Goal: Transaction & Acquisition: Purchase product/service

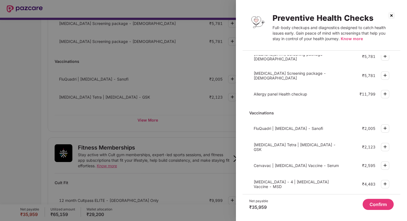
scroll to position [160, 0]
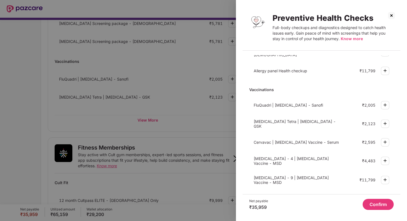
click at [394, 16] on img at bounding box center [391, 15] width 9 height 9
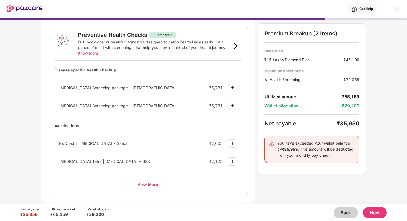
scroll to position [0, 0]
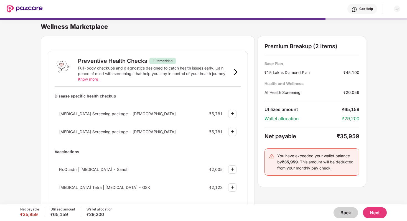
click at [345, 215] on button "Back" at bounding box center [346, 213] width 24 height 11
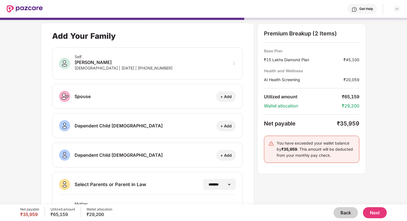
click at [349, 212] on button "Back" at bounding box center [346, 213] width 24 height 11
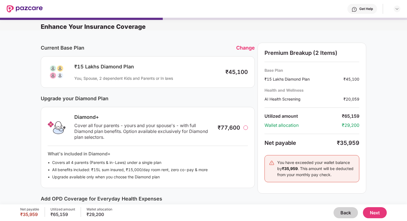
click at [343, 216] on button "Back" at bounding box center [346, 213] width 24 height 11
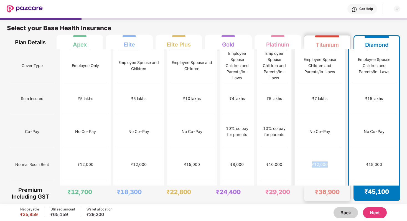
drag, startPoint x: 317, startPoint y: 143, endPoint x: 340, endPoint y: 143, distance: 22.7
click at [340, 148] on div "₹12,000" at bounding box center [319, 164] width 43 height 33
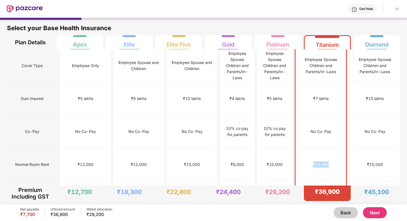
click at [326, 162] on div "₹12,000" at bounding box center [321, 165] width 16 height 6
click at [384, 65] on div "Employee Spouse Children and Parents/In-Laws" at bounding box center [374, 66] width 43 height 18
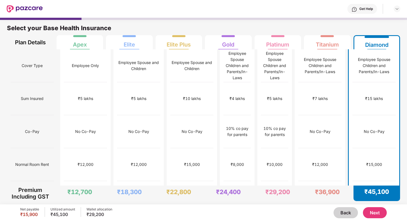
click at [371, 212] on button "Next" at bounding box center [375, 213] width 24 height 11
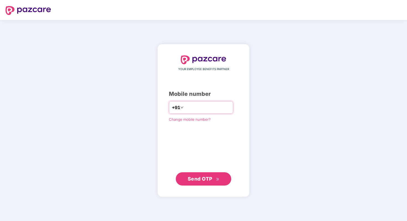
click at [190, 111] on input "number" at bounding box center [207, 107] width 45 height 9
type input "**********"
click at [200, 180] on span "Send OTP" at bounding box center [200, 179] width 25 height 6
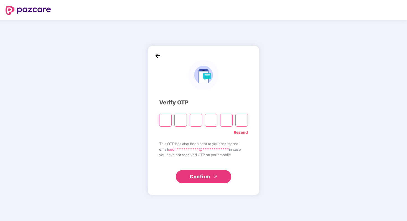
type input "*"
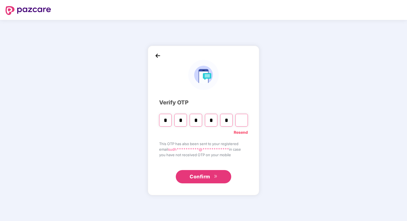
type input "*"
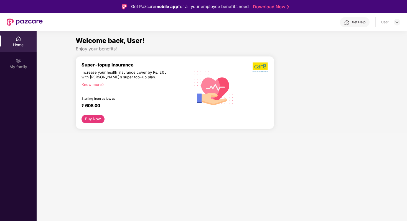
click at [93, 119] on button "Buy Now" at bounding box center [93, 119] width 23 height 8
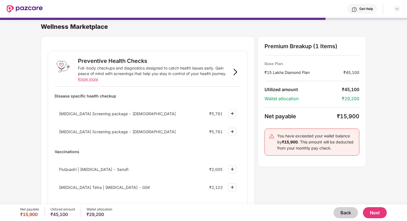
click at [350, 215] on button "Back" at bounding box center [346, 213] width 24 height 11
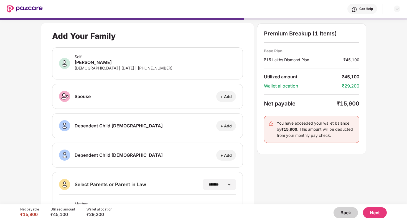
click at [350, 215] on button "Back" at bounding box center [346, 213] width 24 height 11
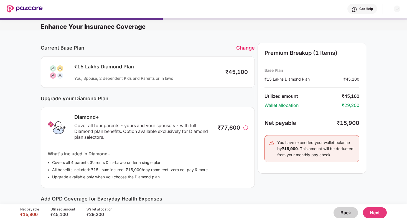
click at [341, 209] on button "Back" at bounding box center [346, 213] width 24 height 11
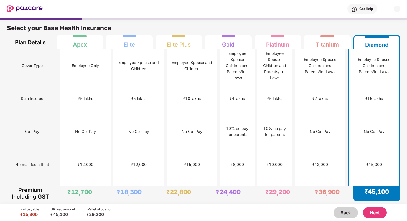
click at [378, 214] on button "Next" at bounding box center [375, 213] width 24 height 11
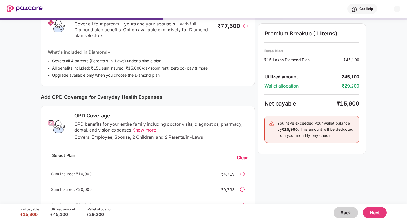
scroll to position [125, 0]
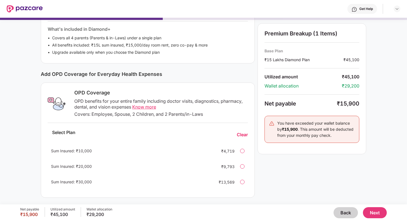
click at [375, 211] on button "Next" at bounding box center [375, 213] width 24 height 11
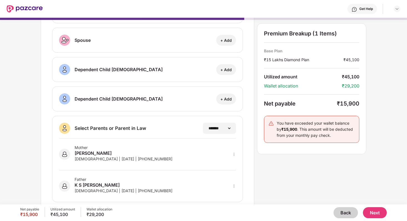
scroll to position [67, 0]
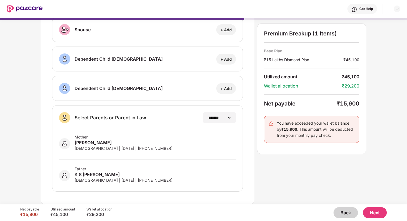
click at [373, 211] on button "Next" at bounding box center [375, 213] width 24 height 11
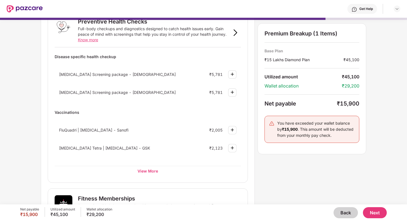
scroll to position [16, 0]
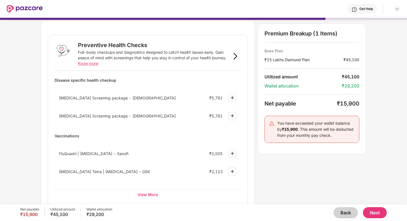
click at [82, 117] on span "[MEDICAL_DATA] Screening package - [DEMOGRAPHIC_DATA]" at bounding box center [117, 116] width 117 height 5
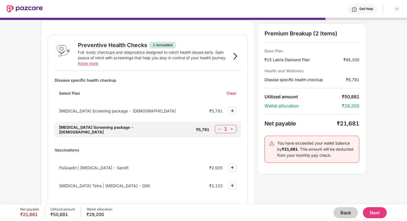
click at [218, 130] on img at bounding box center [220, 130] width 6 height 6
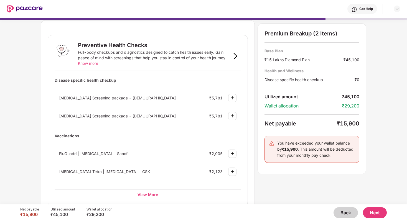
click at [237, 55] on img at bounding box center [235, 56] width 7 height 7
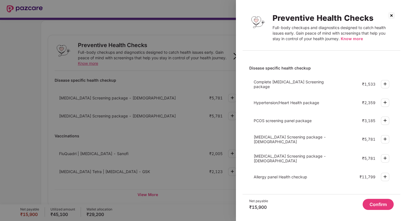
scroll to position [0, 0]
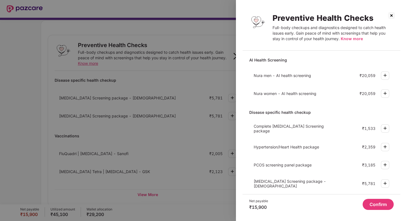
click at [289, 75] on span "Nura men - AI health screening" at bounding box center [282, 75] width 57 height 5
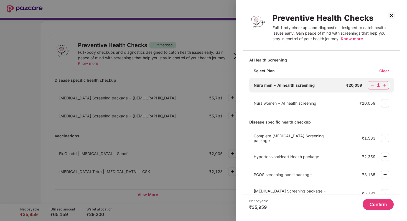
click at [349, 37] on span "Know more" at bounding box center [352, 38] width 22 height 5
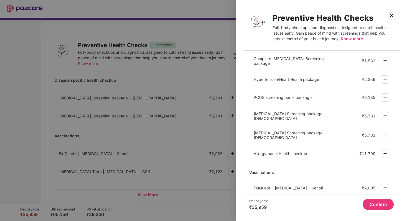
scroll to position [79, 0]
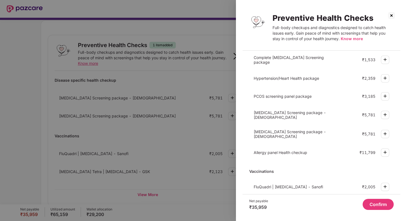
click at [383, 131] on img at bounding box center [385, 134] width 7 height 7
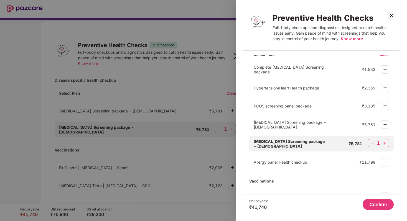
scroll to position [88, 0]
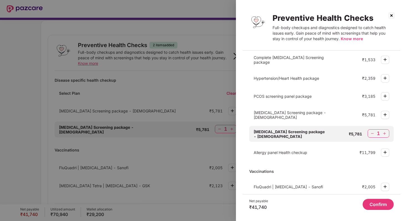
click at [371, 131] on img at bounding box center [373, 134] width 6 height 6
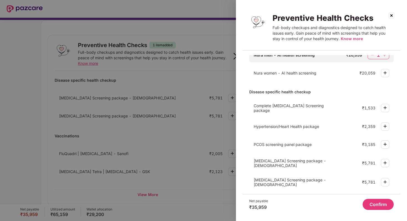
scroll to position [0, 0]
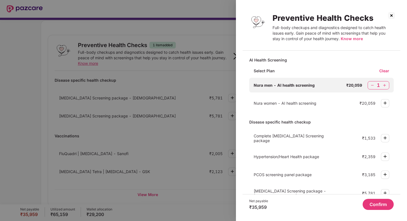
click at [387, 206] on button "Confirm" at bounding box center [378, 204] width 31 height 11
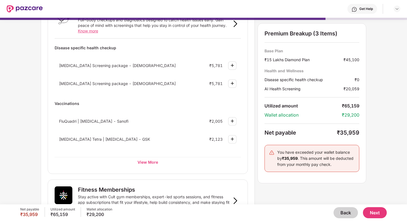
scroll to position [49, 0]
click at [156, 160] on div "View More" at bounding box center [148, 162] width 186 height 10
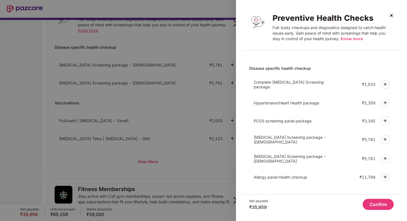
scroll to position [0, 0]
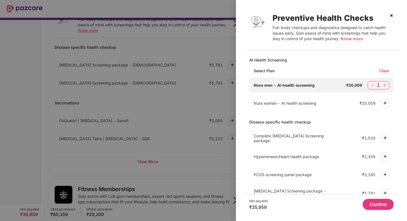
click at [391, 16] on img at bounding box center [391, 15] width 9 height 9
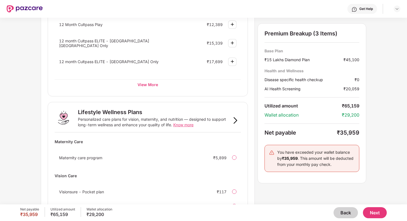
scroll to position [325, 0]
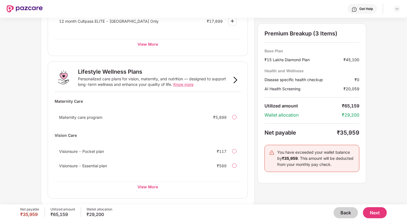
click at [92, 151] on span "Visionsure - Pocket plan" at bounding box center [81, 151] width 45 height 5
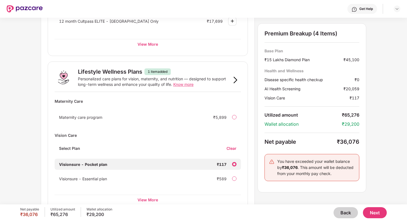
scroll to position [338, 0]
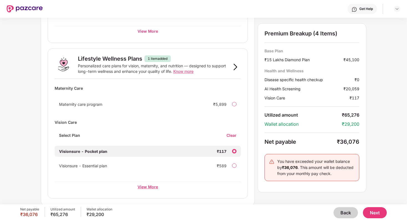
click at [142, 189] on div "View More" at bounding box center [148, 187] width 186 height 10
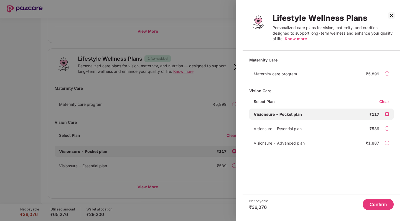
click at [294, 37] on span "Know more" at bounding box center [296, 38] width 22 height 5
click at [375, 127] on div "₹589" at bounding box center [375, 129] width 10 height 5
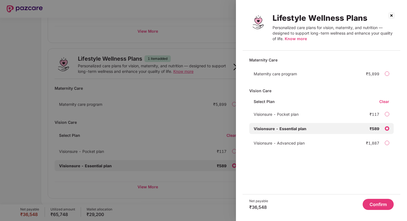
click at [380, 205] on button "Confirm" at bounding box center [378, 204] width 31 height 11
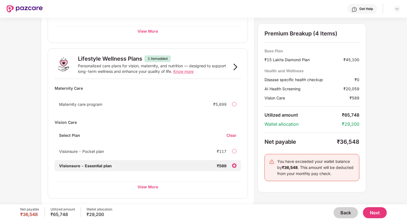
click at [378, 210] on button "Next" at bounding box center [375, 213] width 24 height 11
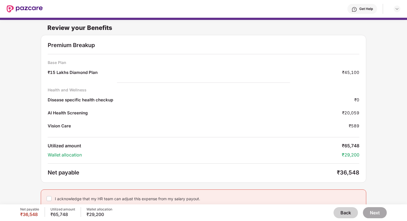
scroll to position [3, 0]
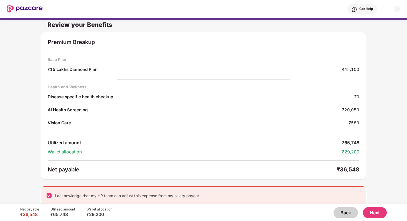
click at [379, 213] on button "Next" at bounding box center [375, 213] width 24 height 11
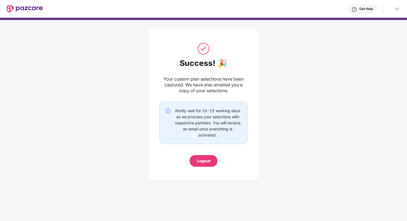
click at [206, 163] on div "Logout" at bounding box center [204, 161] width 14 height 6
